Goal: Task Accomplishment & Management: Manage account settings

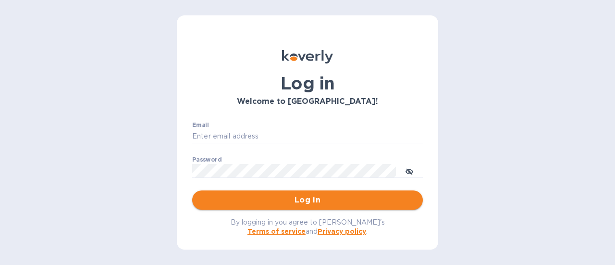
type input "[PERSON_NAME][EMAIL_ADDRESS][DOMAIN_NAME]"
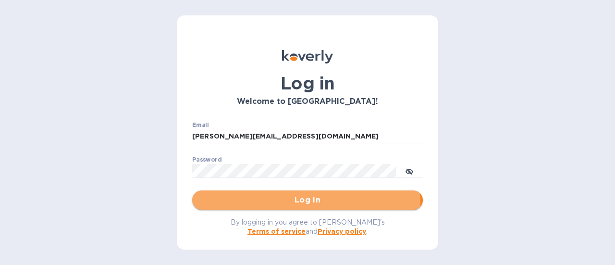
click at [287, 206] on span "Log in" at bounding box center [307, 200] width 215 height 12
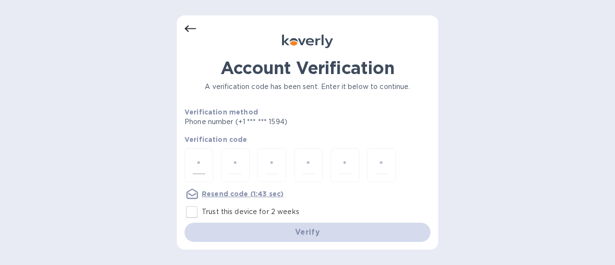
click at [203, 167] on input "number" at bounding box center [199, 165] width 12 height 18
click at [216, 194] on u "Resend code" at bounding box center [225, 194] width 47 height 8
